Goal: Task Accomplishment & Management: Use online tool/utility

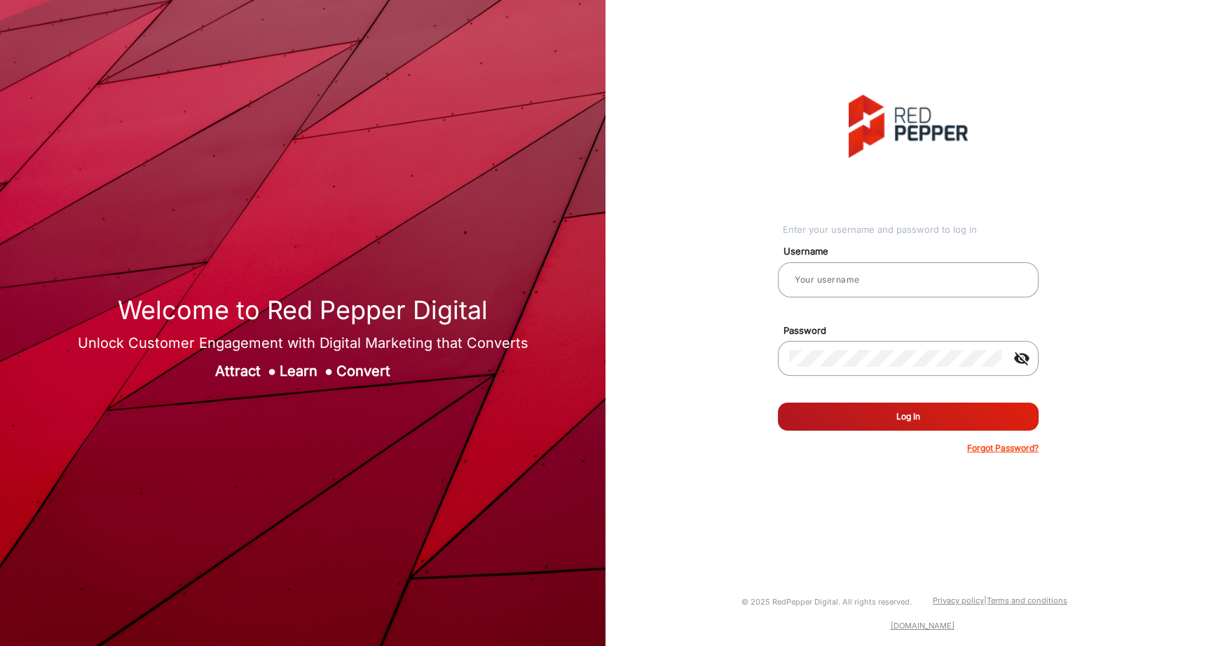
type input "[PERSON_NAME]"
click at [974, 414] on button "Log In" at bounding box center [908, 416] width 261 height 28
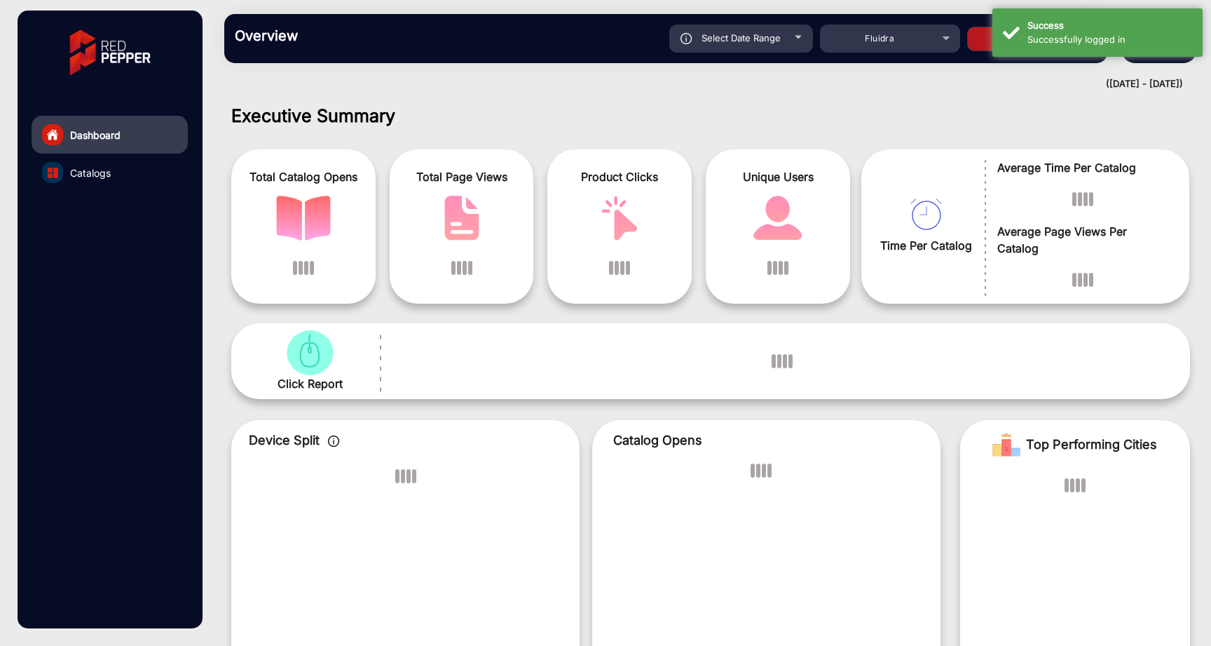
scroll to position [11, 0]
